Goal: Find specific page/section: Find specific page/section

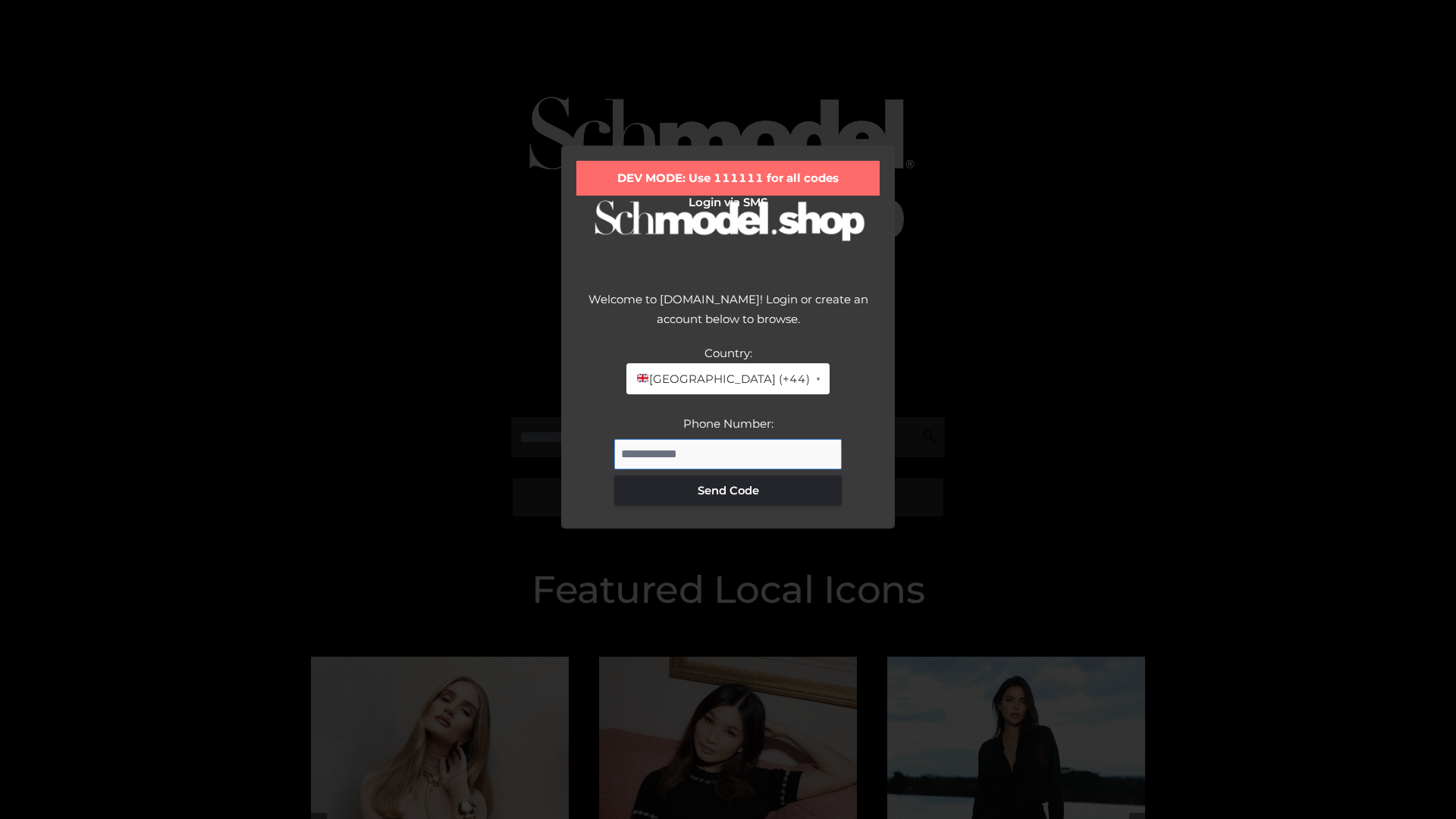
click at [728, 453] on input "Phone Number:" at bounding box center [728, 454] width 227 height 31
type input "**********"
click at [728, 489] on button "Send Code" at bounding box center [728, 491] width 227 height 31
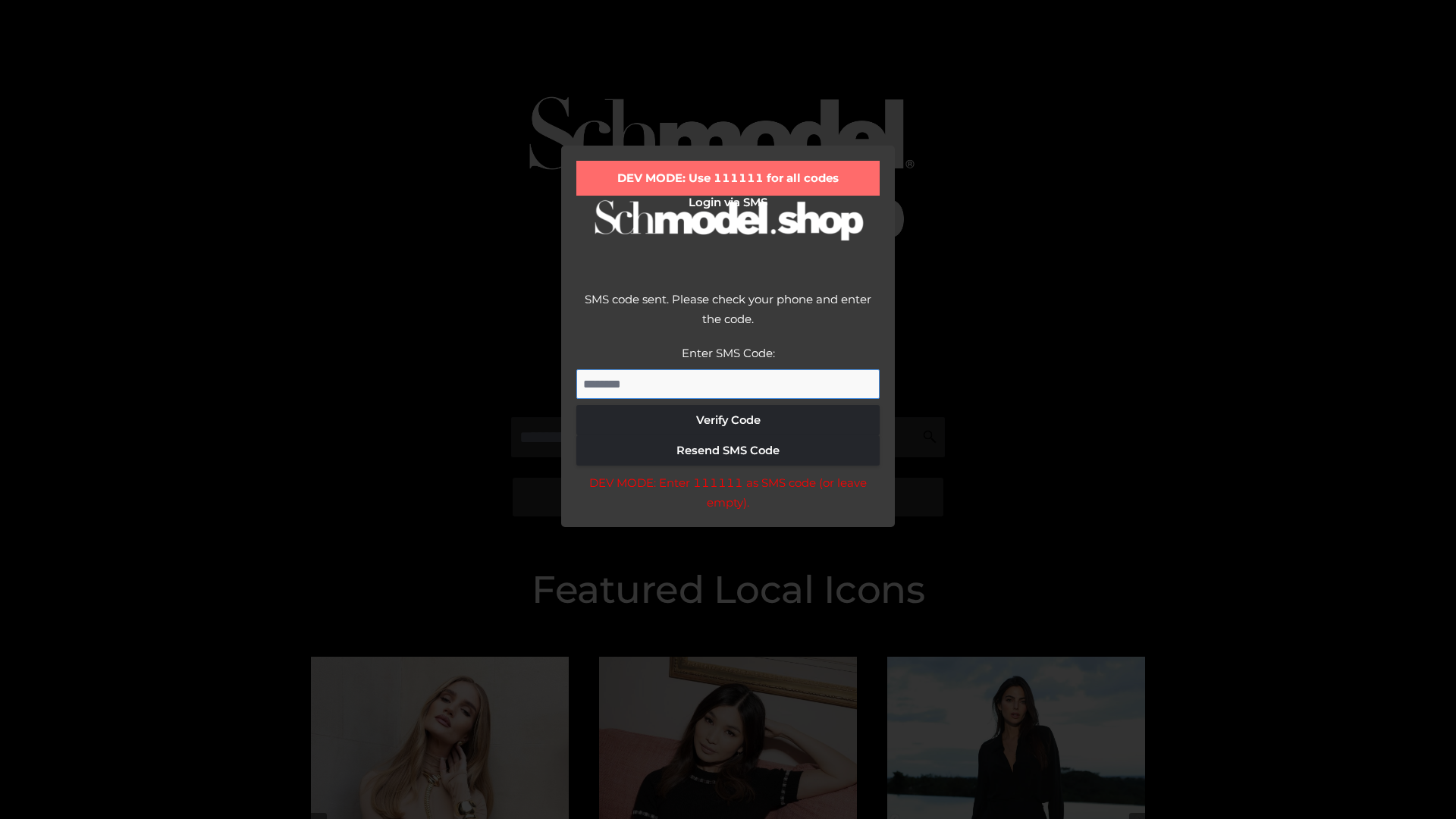
click at [728, 383] on input "Enter SMS Code:" at bounding box center [728, 384] width 303 height 31
type input "******"
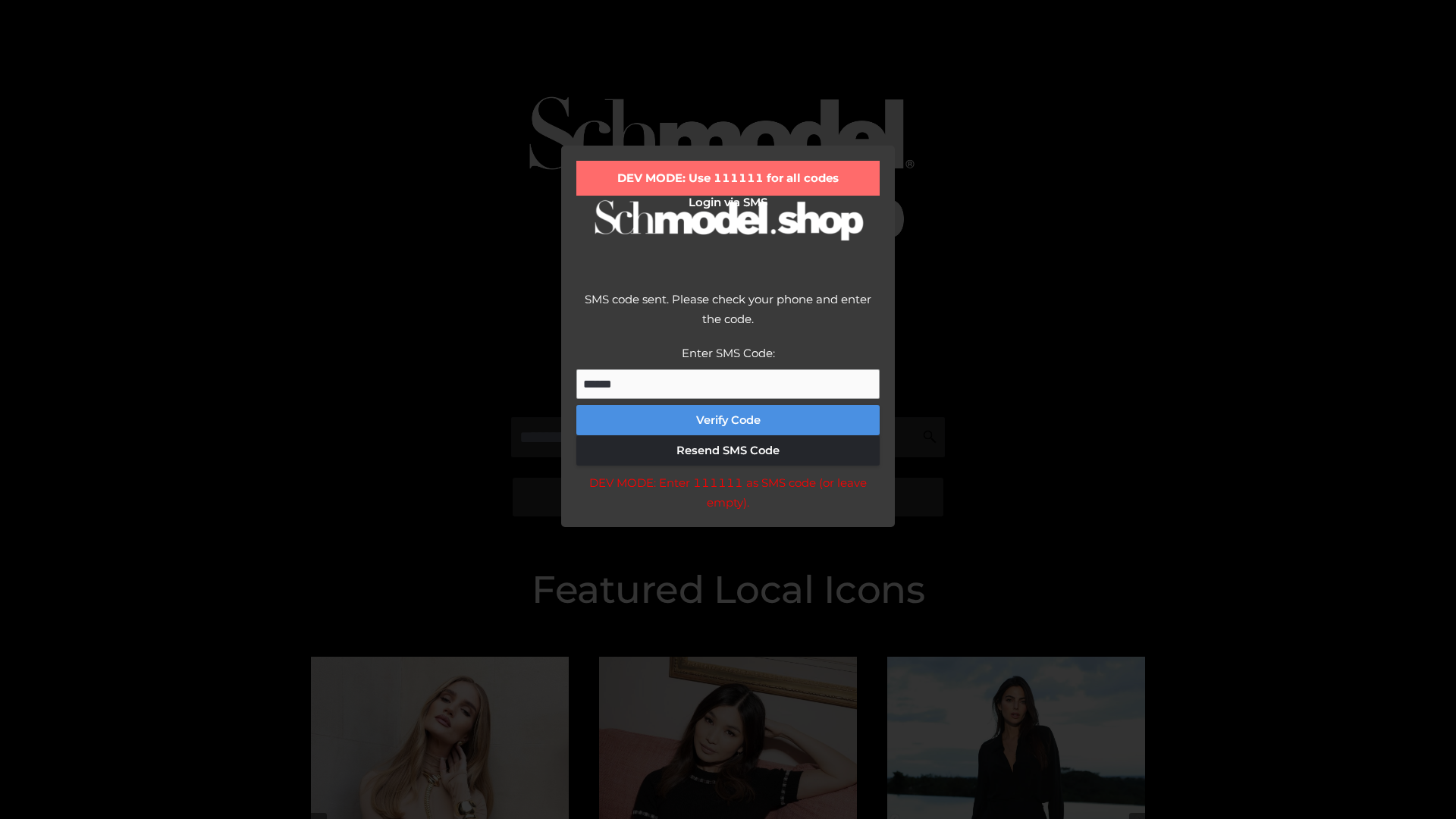
click at [728, 420] on button "Verify Code" at bounding box center [728, 420] width 303 height 31
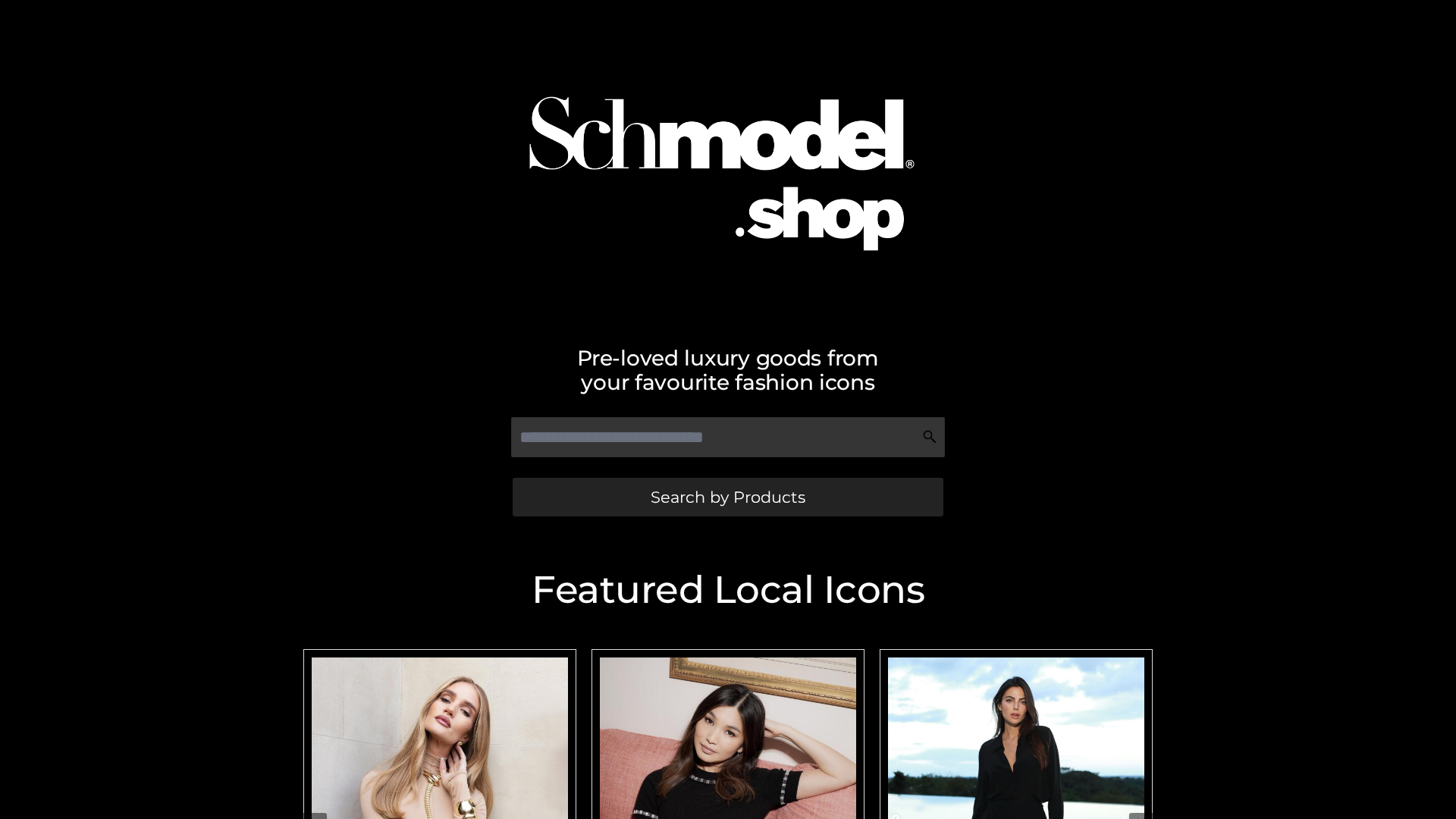
click at [727, 496] on span "Search by Products" at bounding box center [728, 497] width 155 height 16
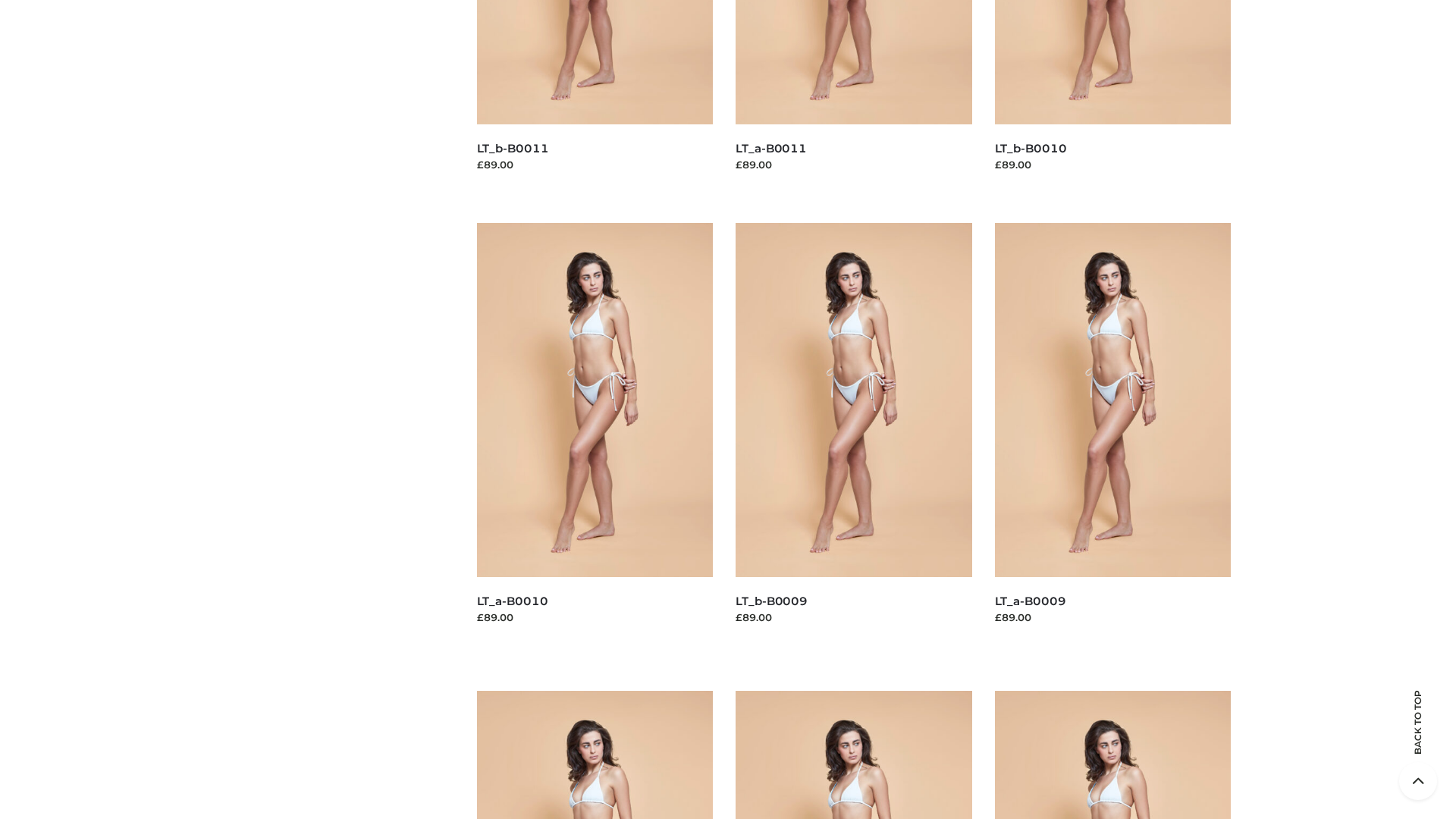
scroll to position [3997, 0]
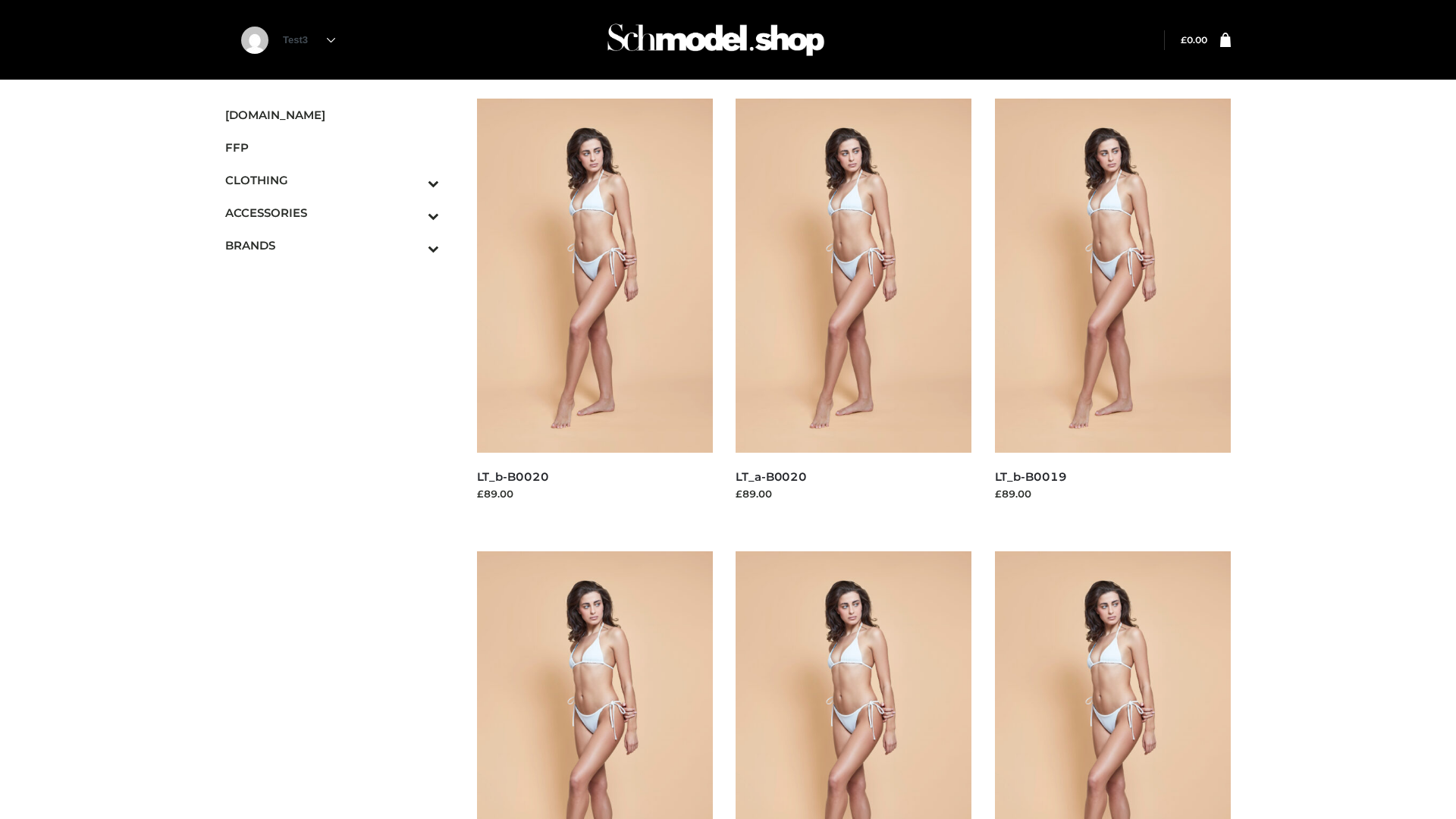
scroll to position [1234, 0]
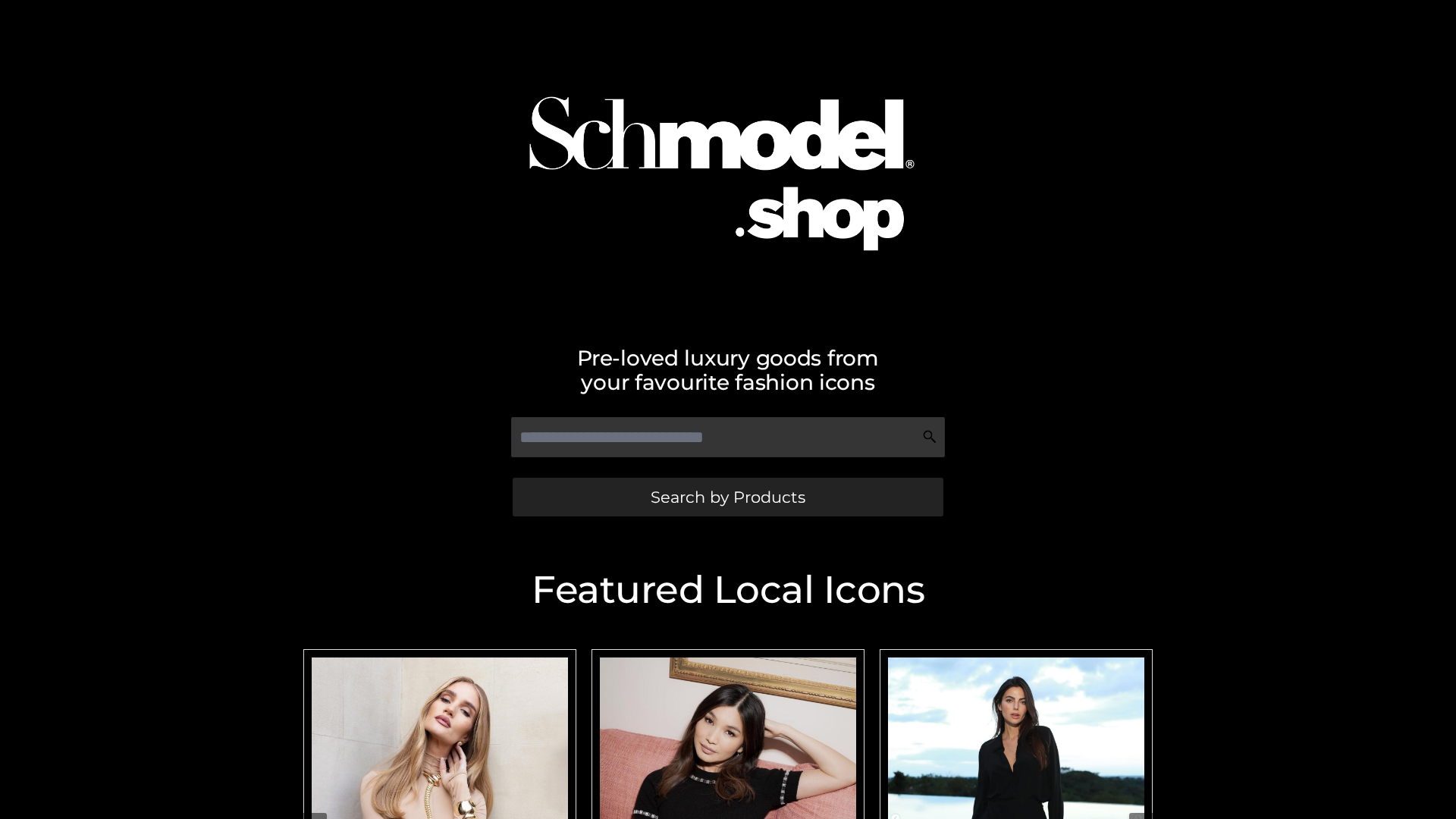
click at [727, 496] on span "Search by Products" at bounding box center [728, 497] width 155 height 16
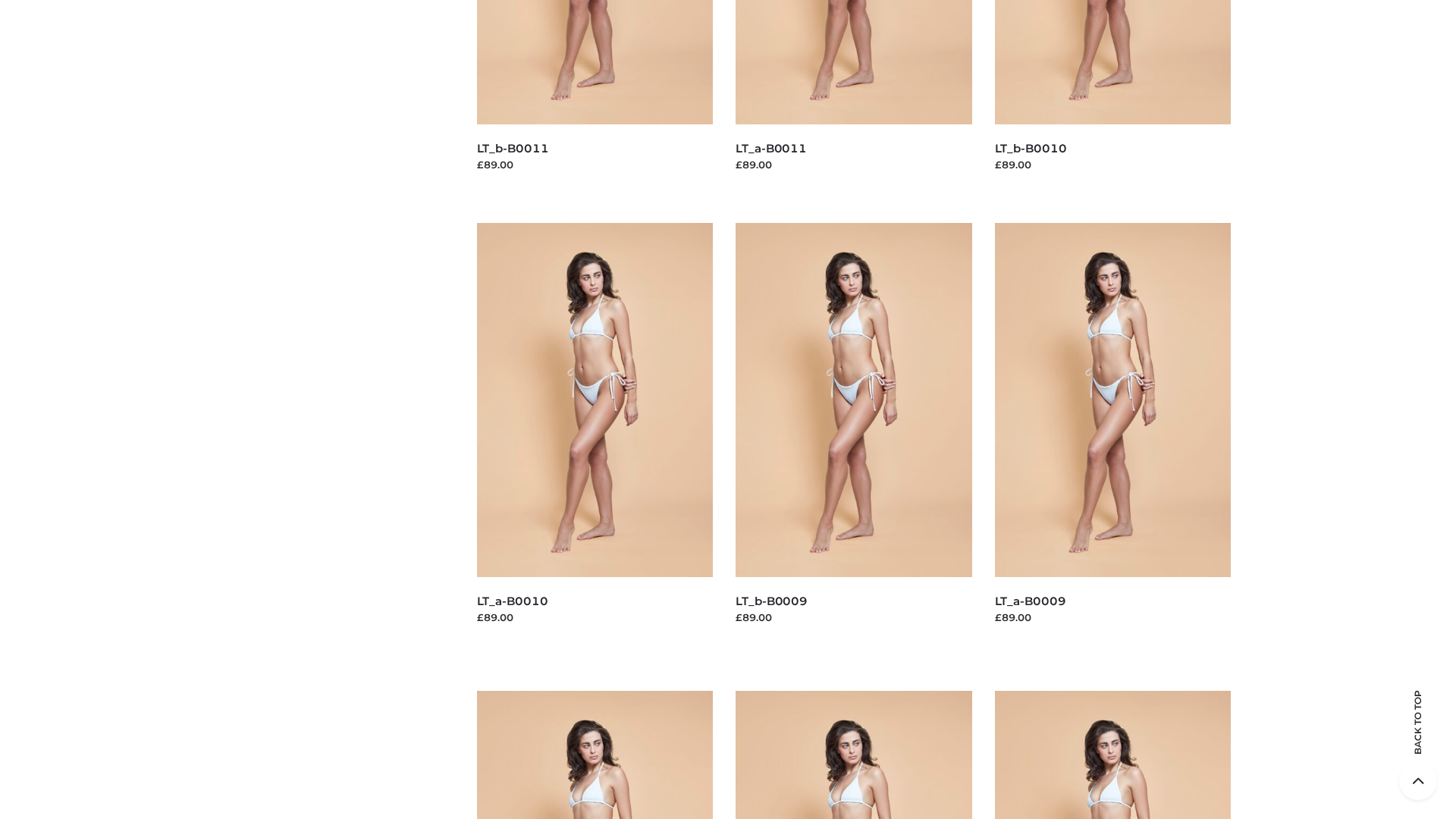
scroll to position [3997, 0]
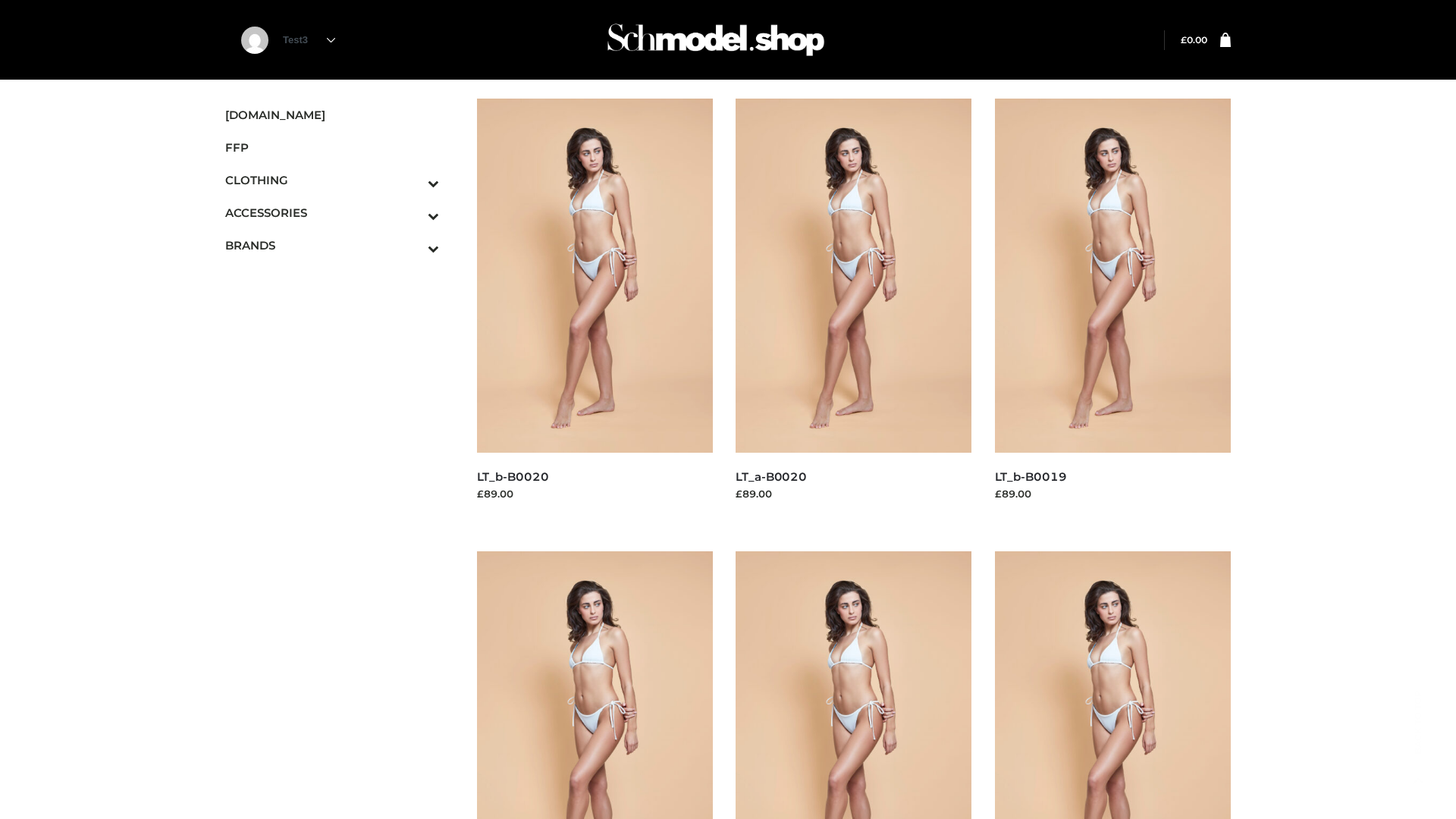
scroll to position [1234, 0]
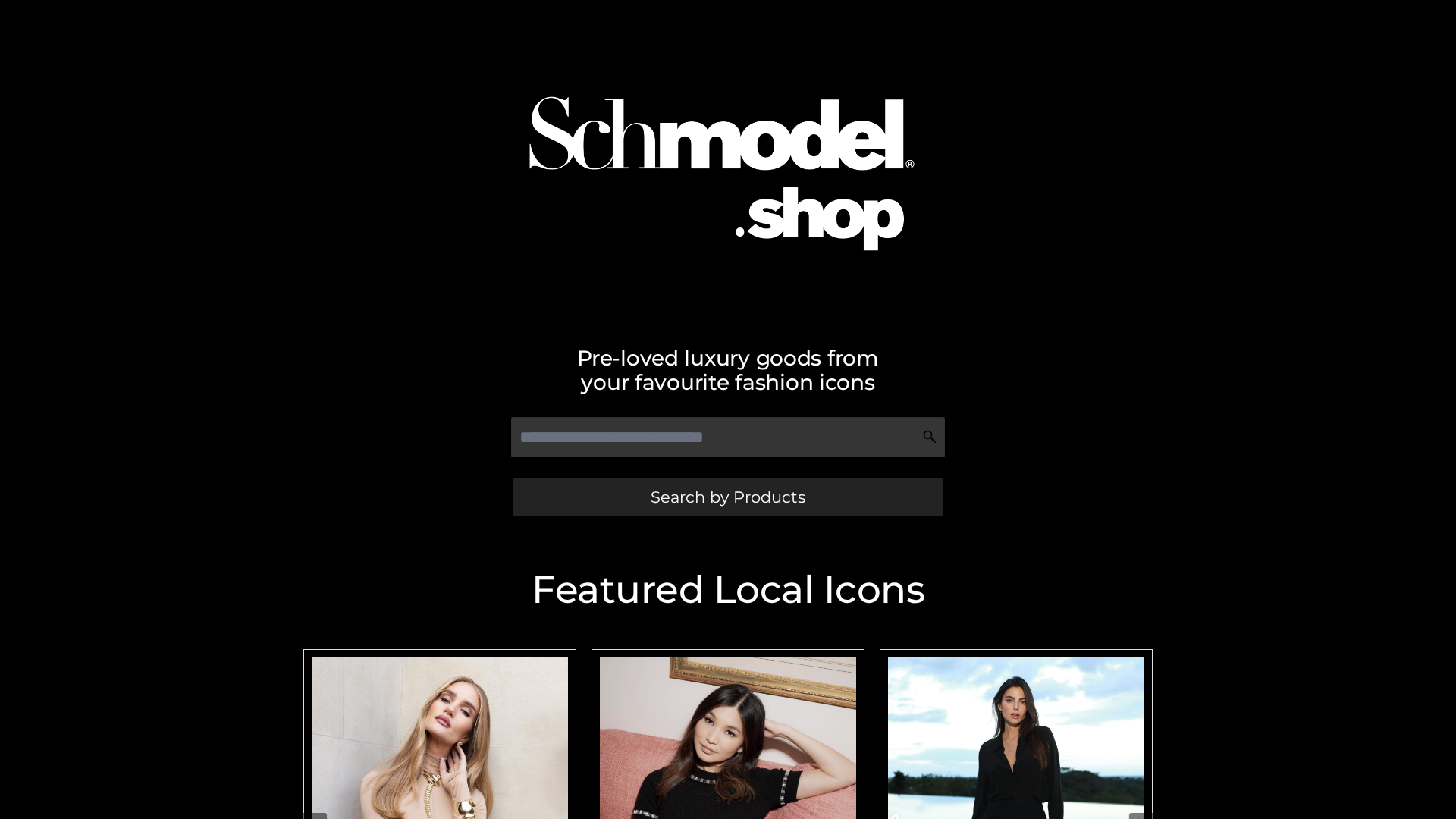
click at [727, 496] on span "Search by Products" at bounding box center [728, 497] width 155 height 16
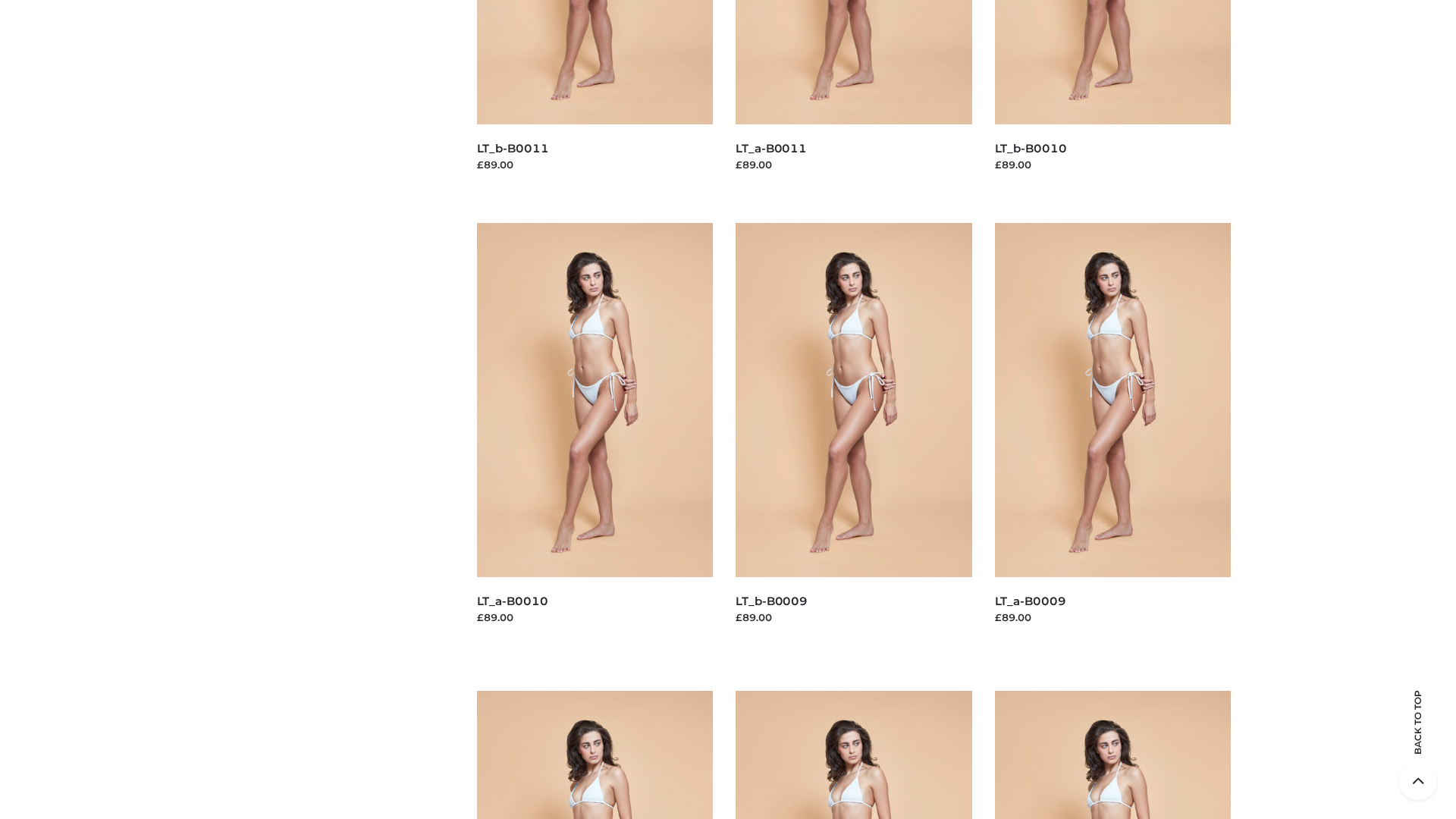
scroll to position [3997, 0]
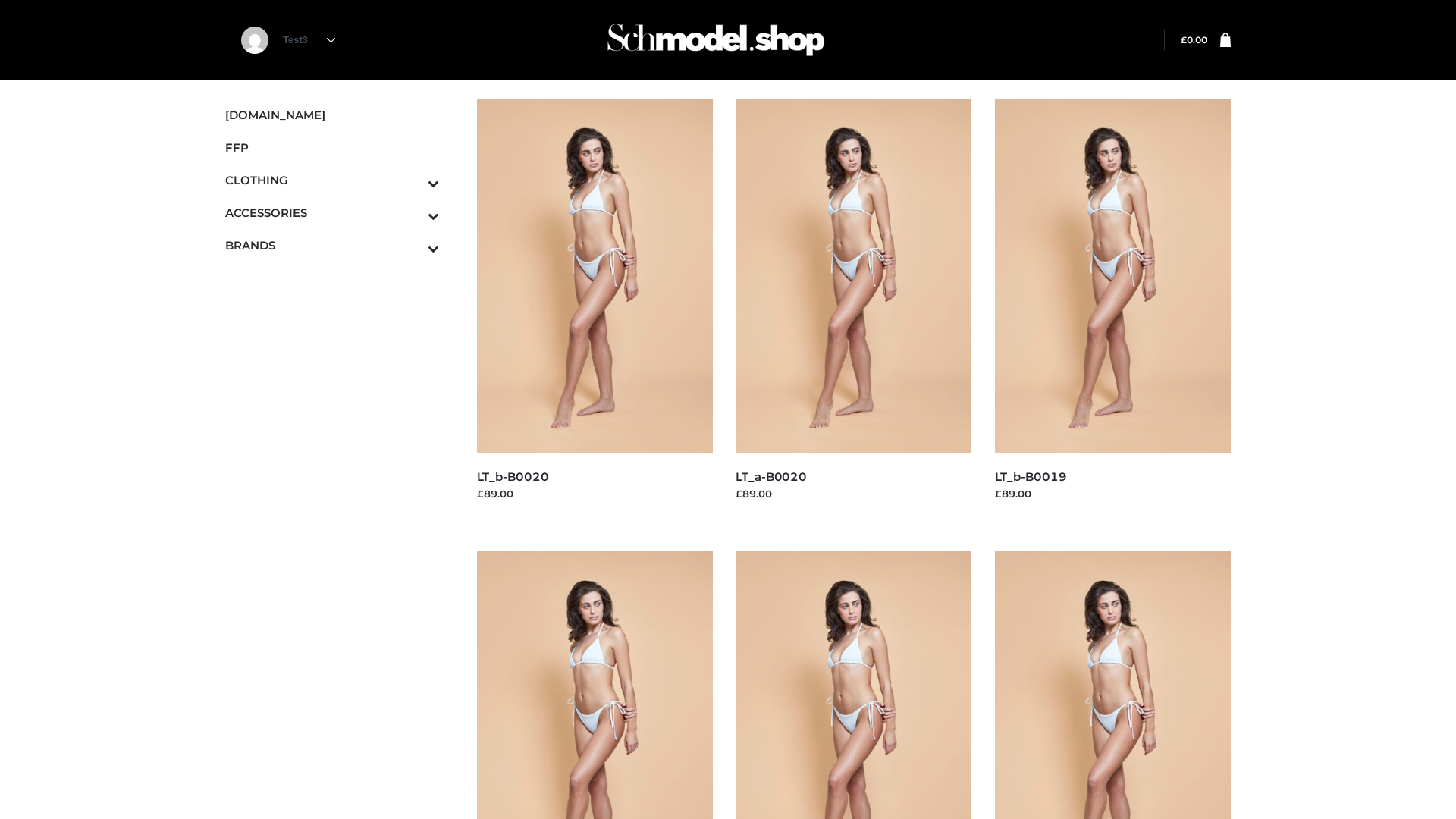
scroll to position [1234, 0]
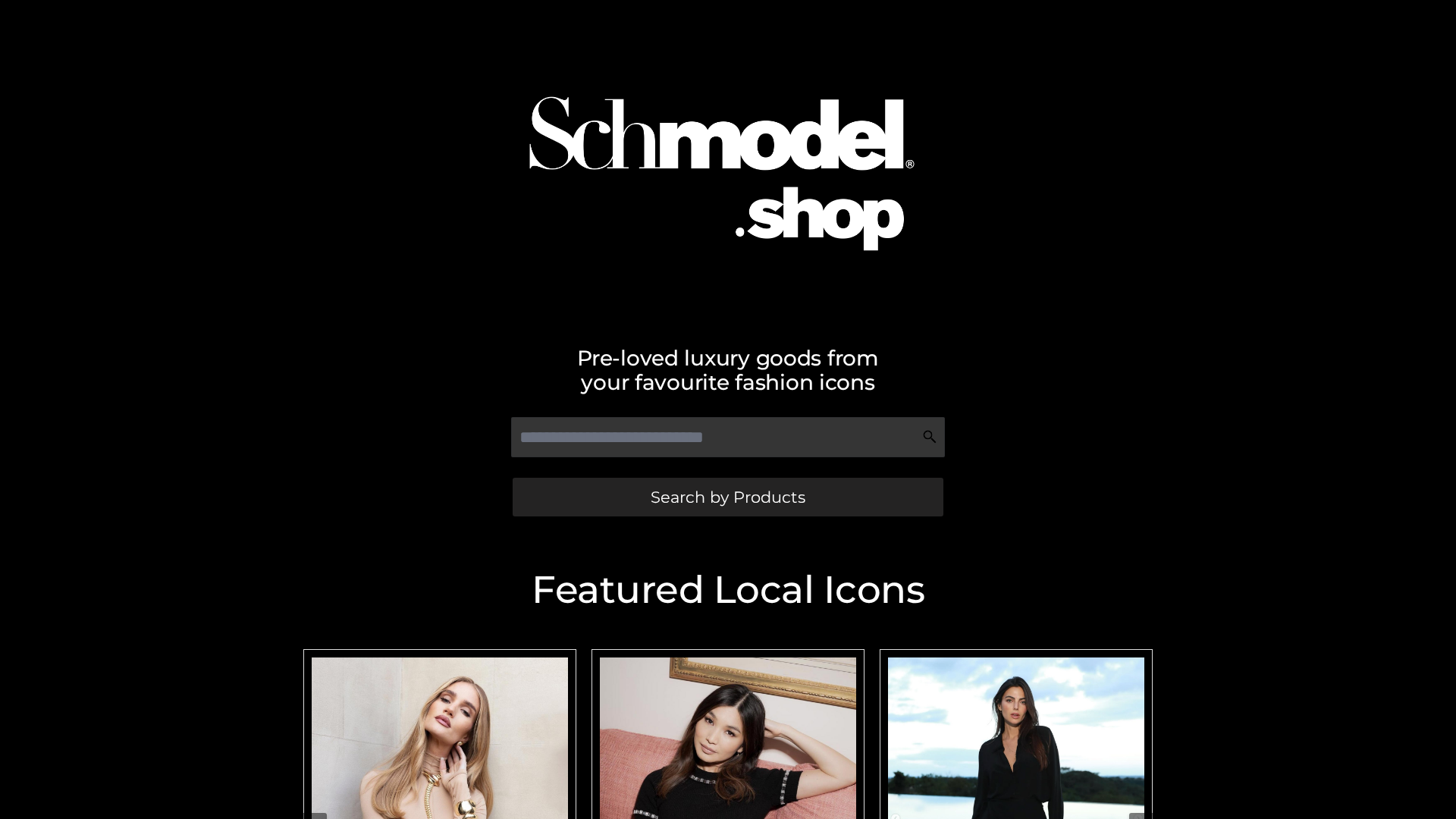
click at [727, 496] on span "Search by Products" at bounding box center [728, 497] width 155 height 16
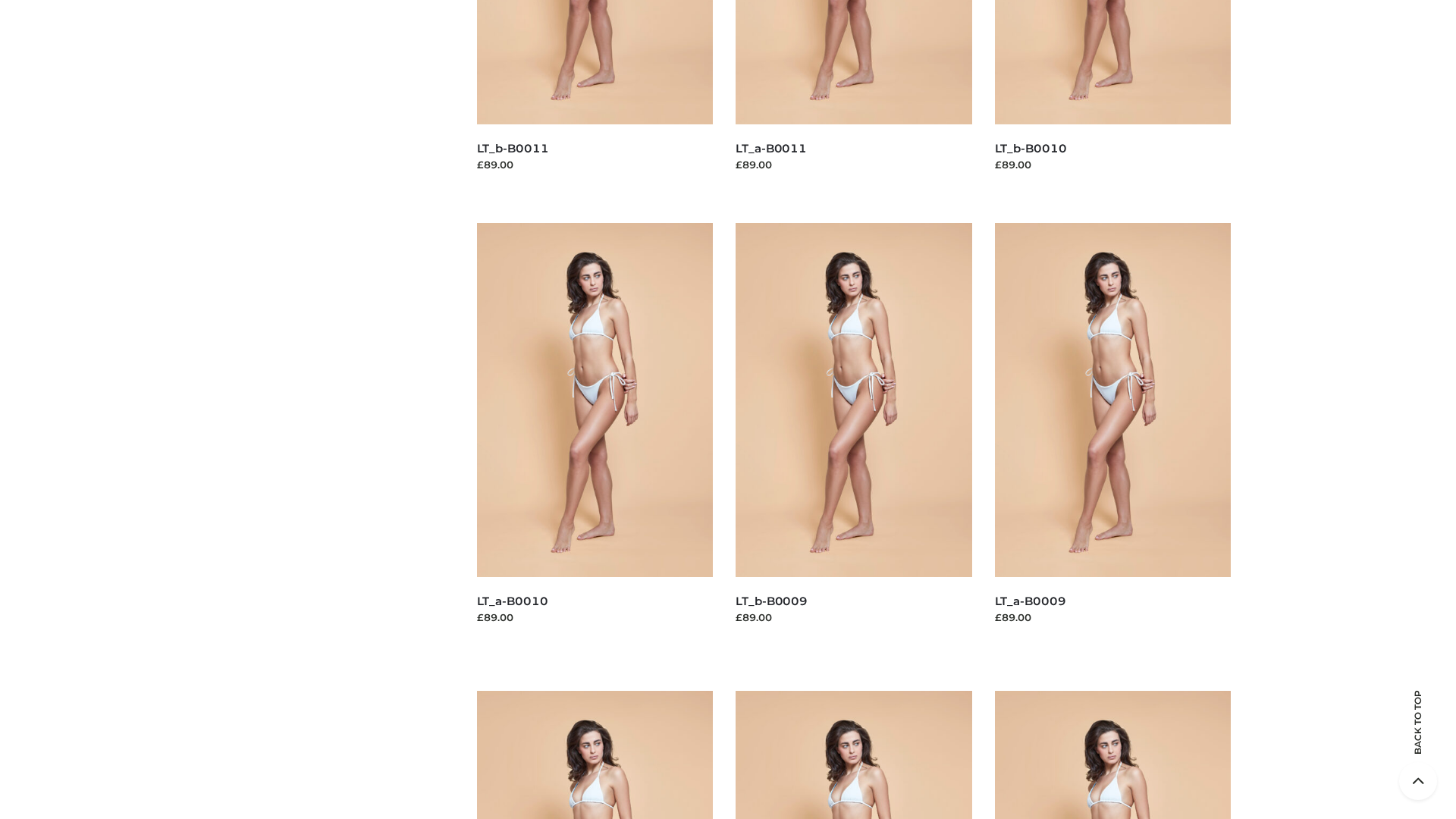
scroll to position [3997, 0]
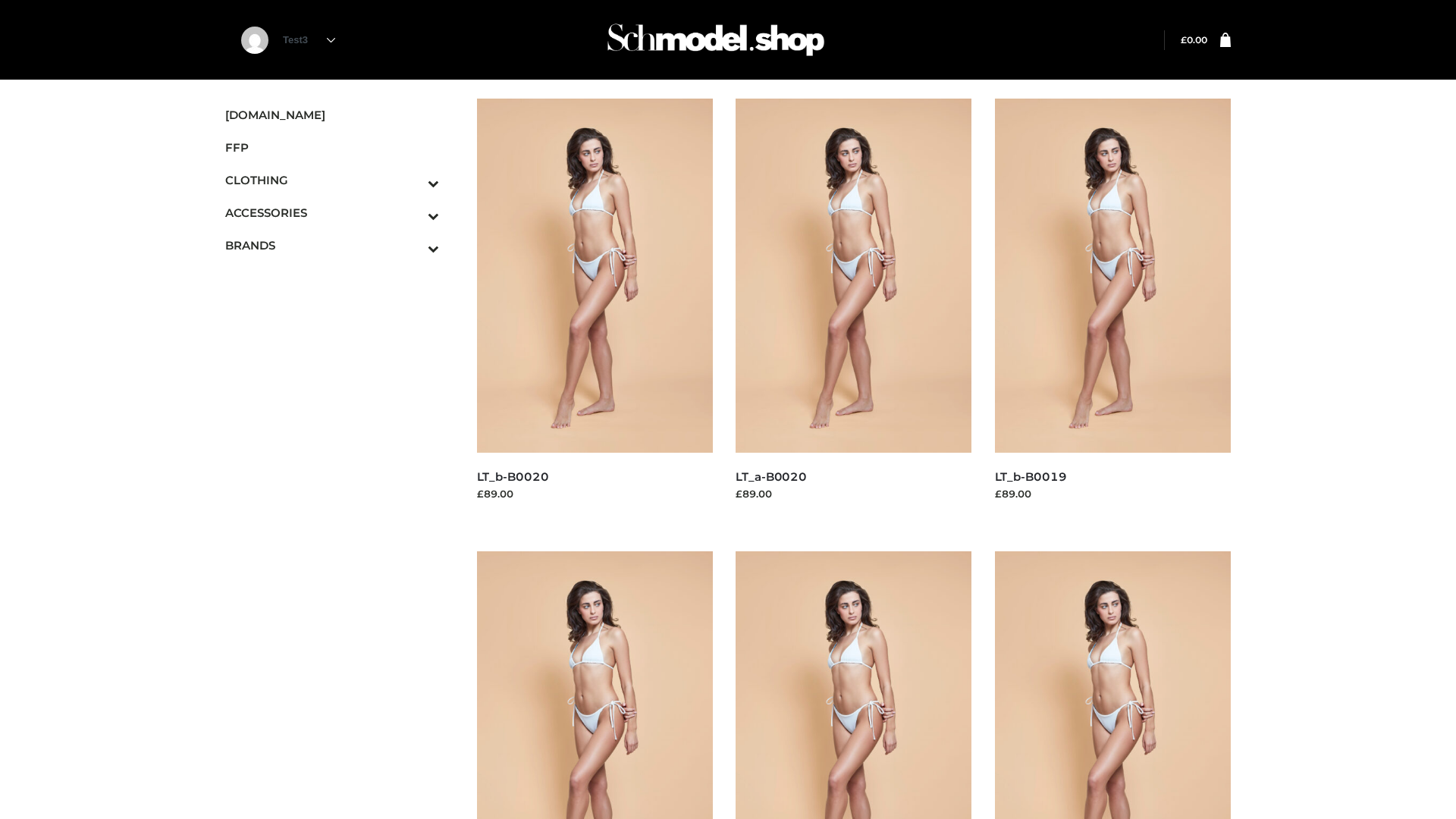
scroll to position [1234, 0]
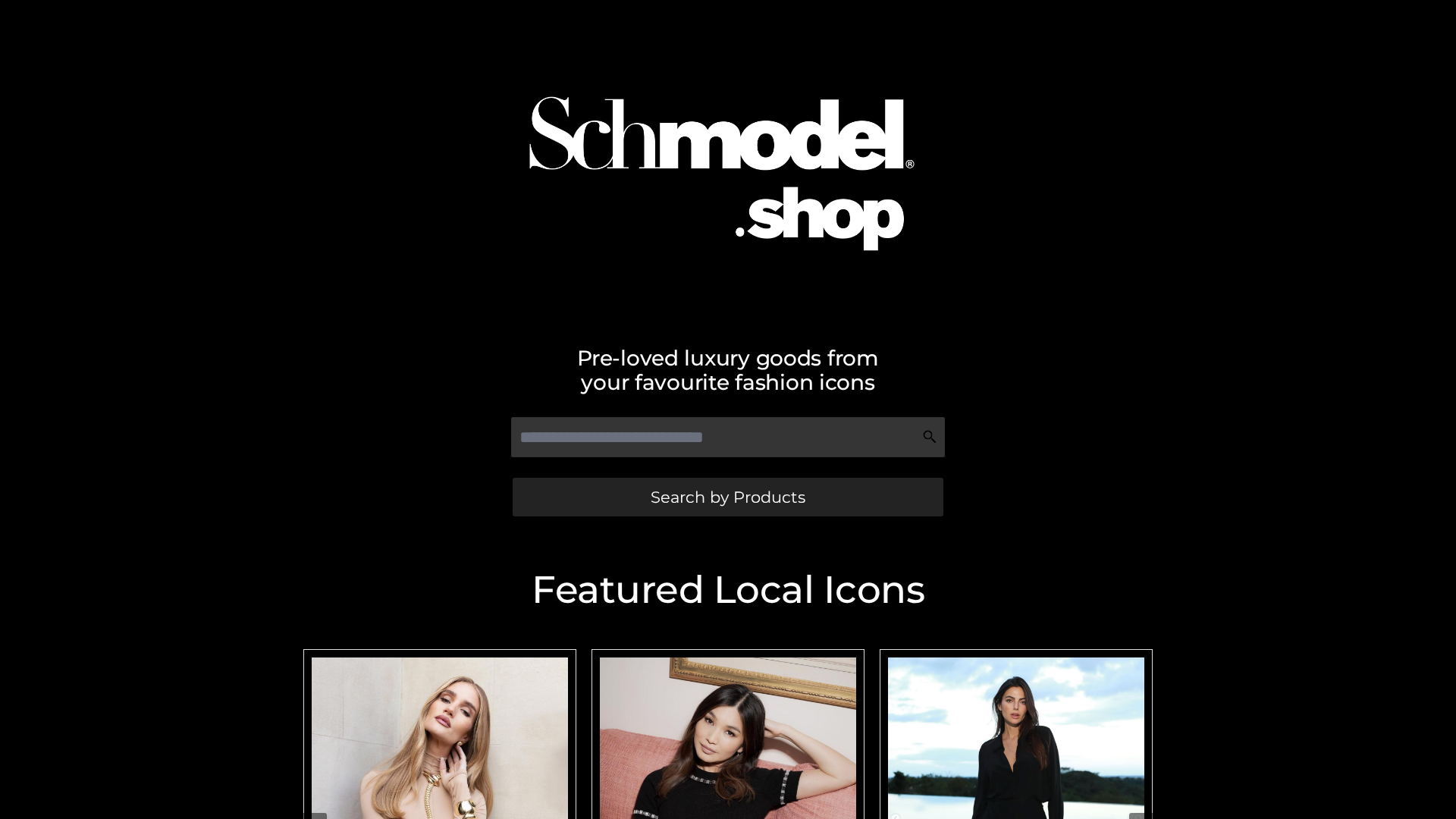
click at [727, 496] on span "Search by Products" at bounding box center [728, 497] width 155 height 16
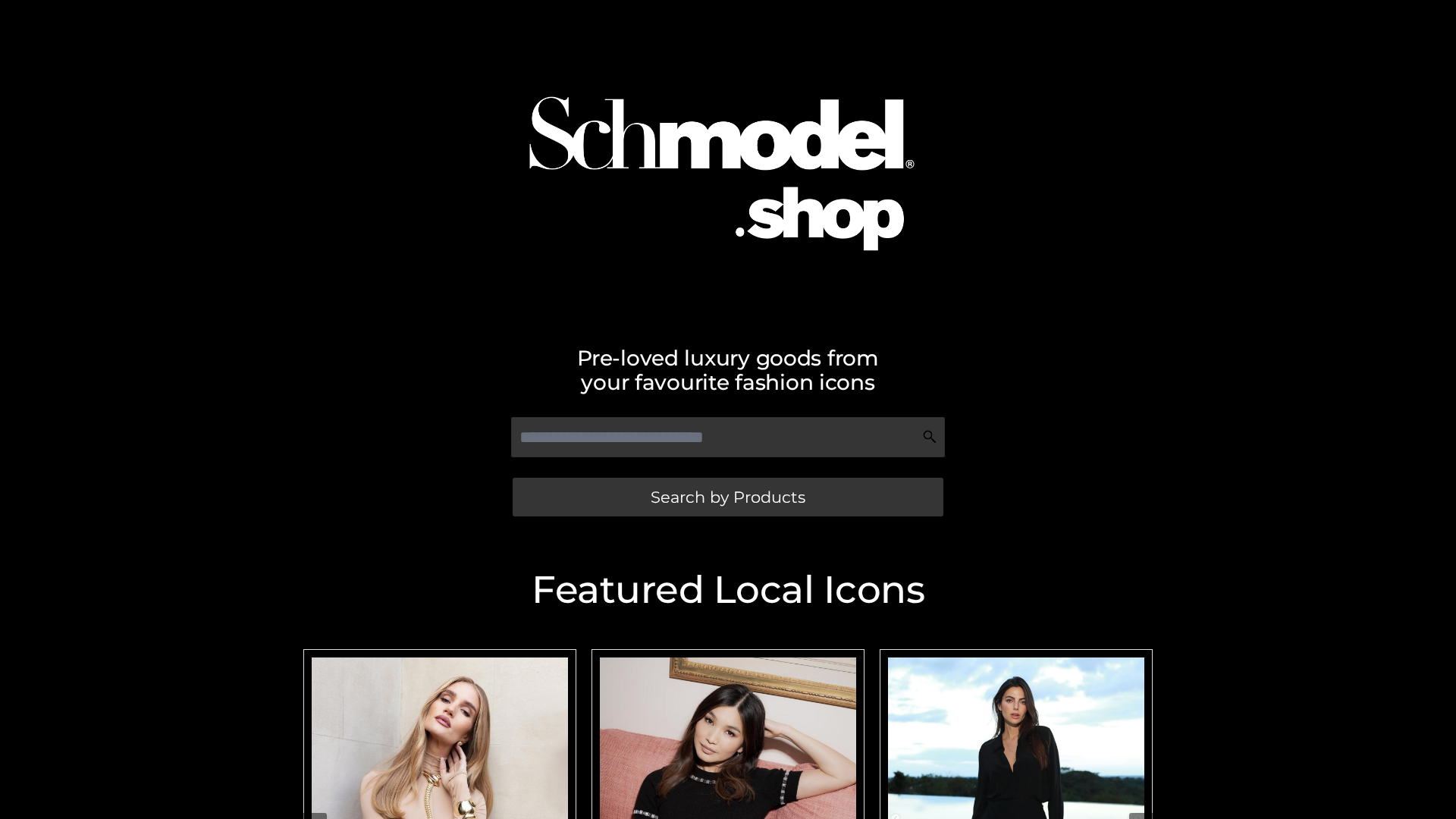
click at [727, 496] on span "Search by Products" at bounding box center [728, 497] width 155 height 16
